Goal: Share content

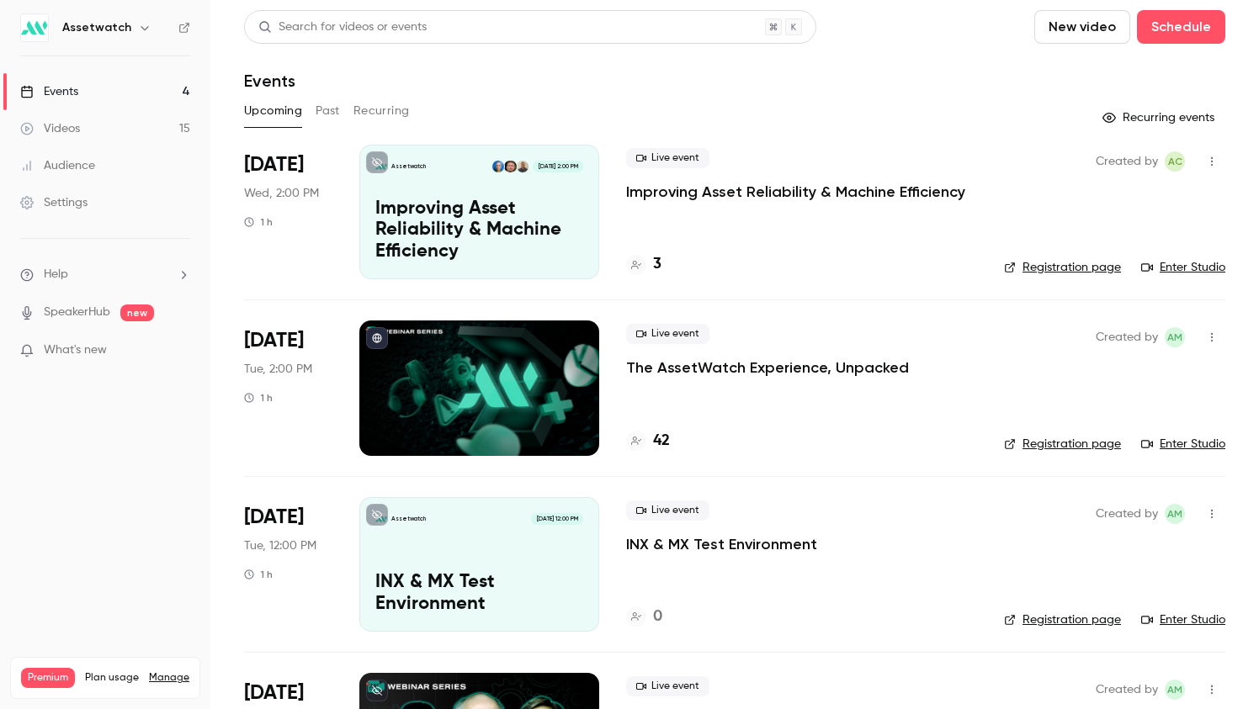
click at [660, 366] on p "The AssetWatch Experience, Unpacked" at bounding box center [767, 368] width 283 height 20
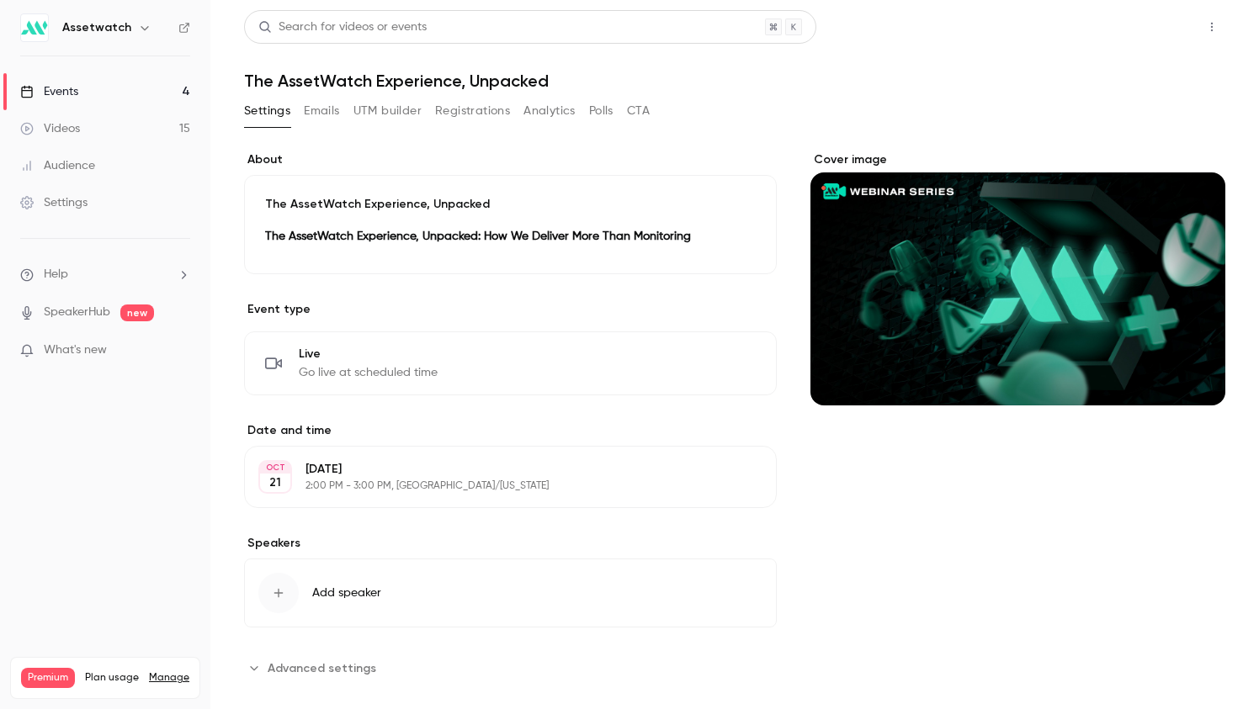
click at [1165, 25] on button "Share" at bounding box center [1151, 27] width 66 height 34
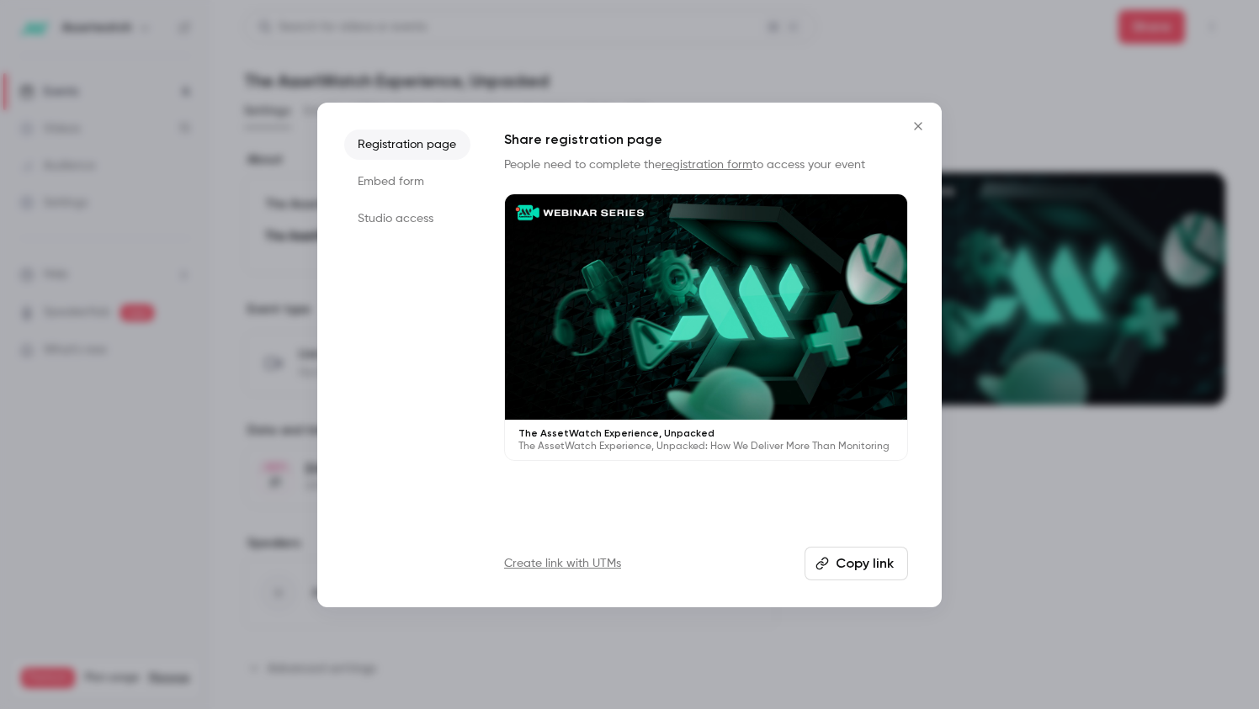
click at [387, 236] on ul "Registration page Embed form Studio access" at bounding box center [407, 355] width 126 height 451
click at [395, 216] on li "Studio access" at bounding box center [407, 219] width 126 height 30
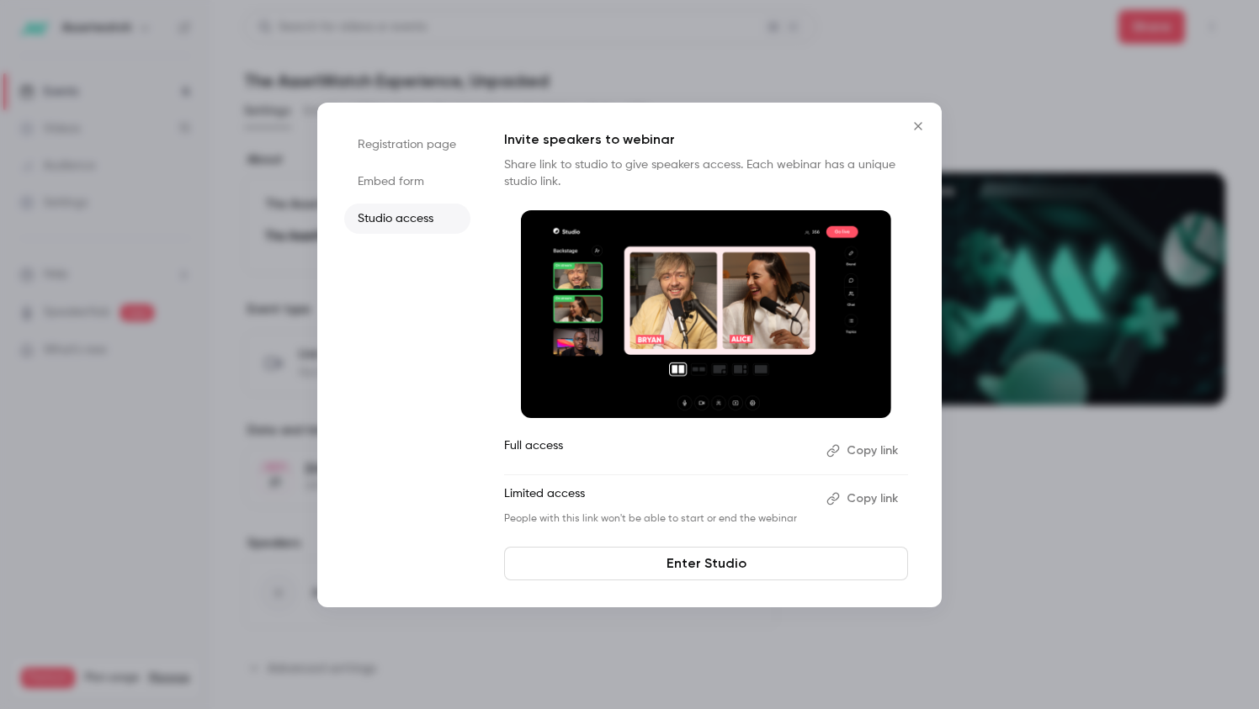
click at [844, 499] on button "Copy link" at bounding box center [864, 499] width 88 height 27
click at [775, 560] on link "Enter Studio" at bounding box center [706, 564] width 404 height 34
click at [911, 117] on button "Close" at bounding box center [918, 126] width 34 height 34
